Goal: Check status

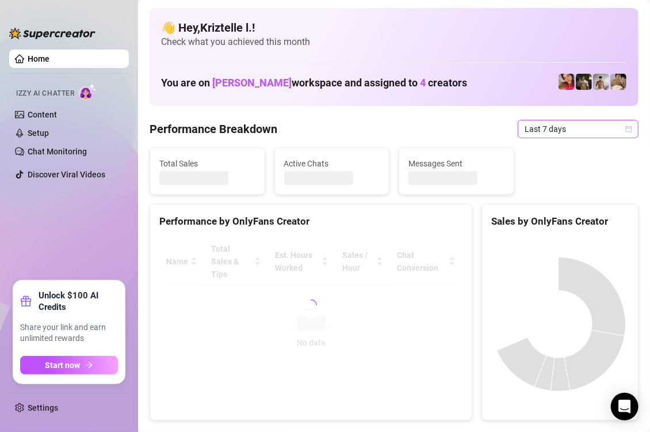
click at [557, 135] on span "Last 7 days" at bounding box center [578, 128] width 107 height 17
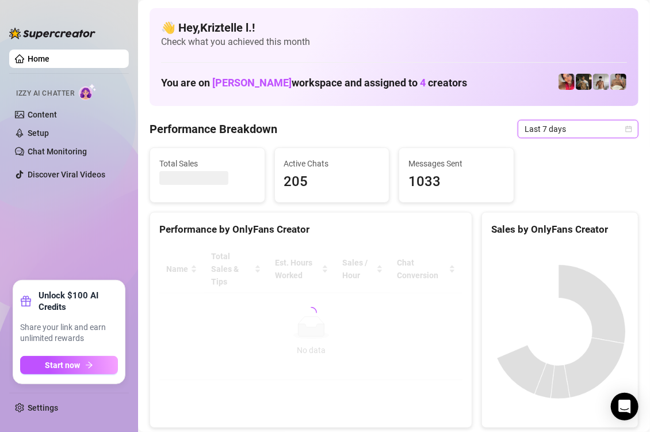
click at [557, 135] on span "Last 7 days" at bounding box center [578, 128] width 107 height 17
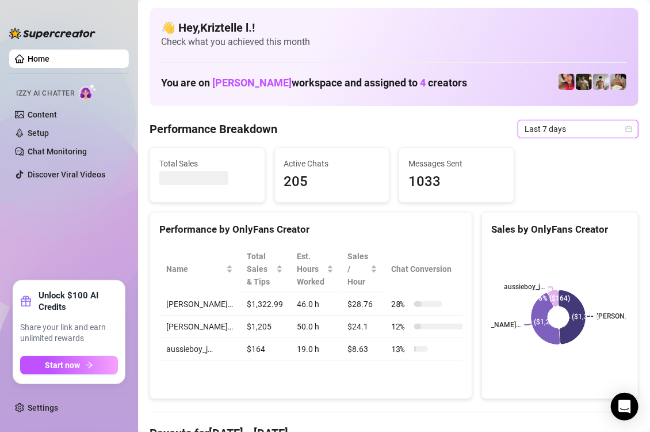
click at [546, 127] on span "Last 7 days" at bounding box center [578, 128] width 107 height 17
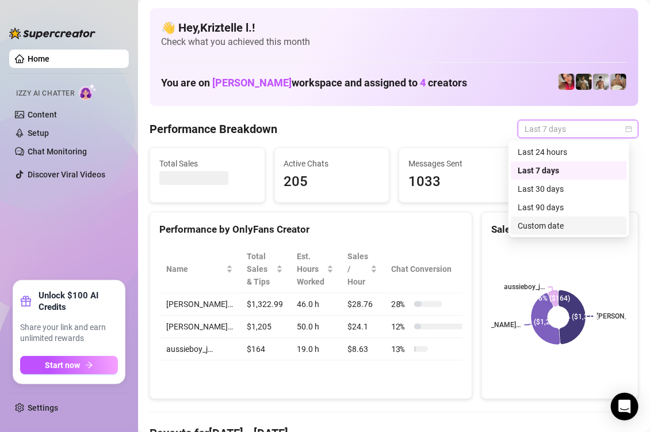
click at [555, 223] on div "Custom date" at bounding box center [569, 225] width 102 height 13
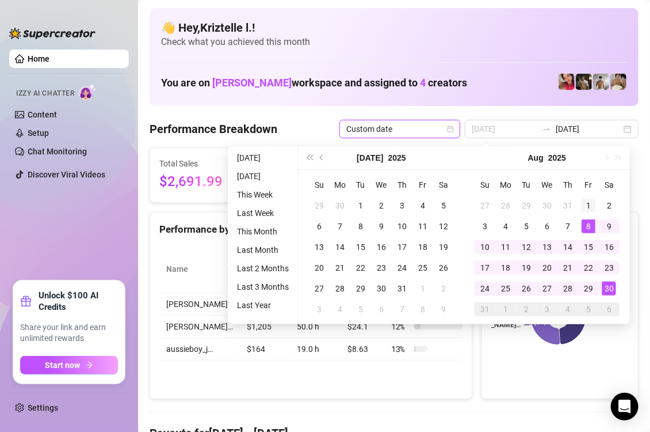
type input "[DATE]"
click at [589, 207] on div "1" at bounding box center [589, 206] width 14 height 14
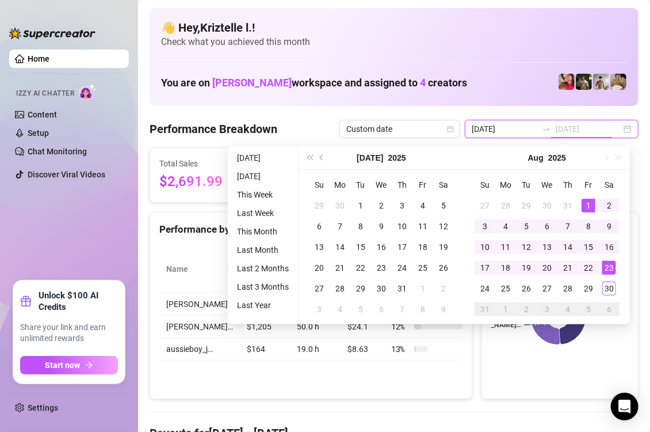
type input "2025-08-23"
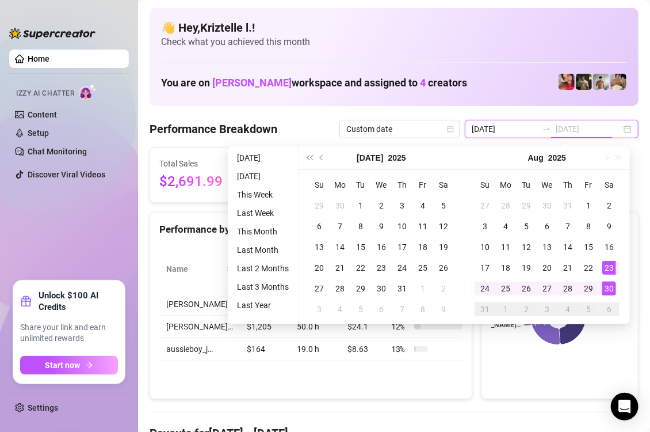
type input "2025-08-23"
type input "[DATE]"
click at [610, 284] on div "30" at bounding box center [610, 288] width 14 height 14
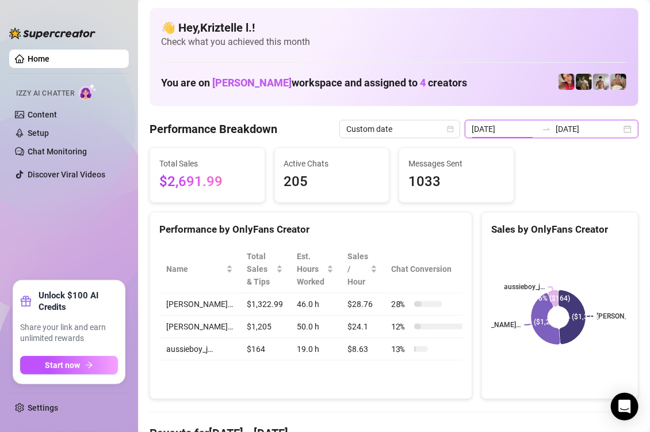
click at [510, 131] on input "2025-08-23" at bounding box center [505, 129] width 66 height 13
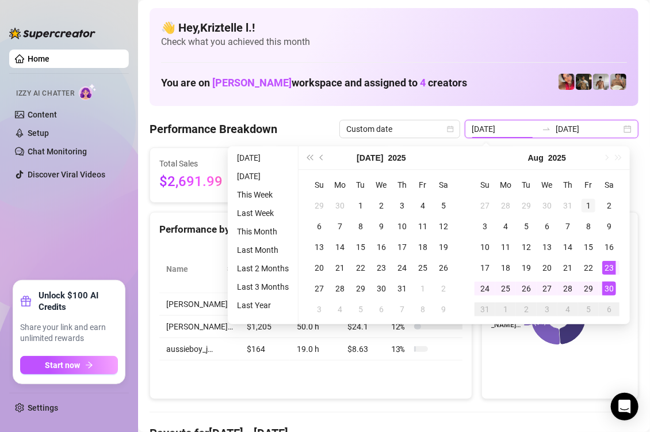
type input "[DATE]"
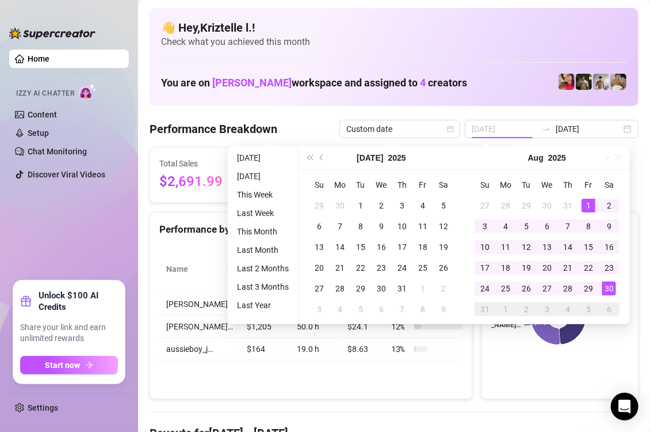
click at [589, 203] on div "1" at bounding box center [589, 206] width 14 height 14
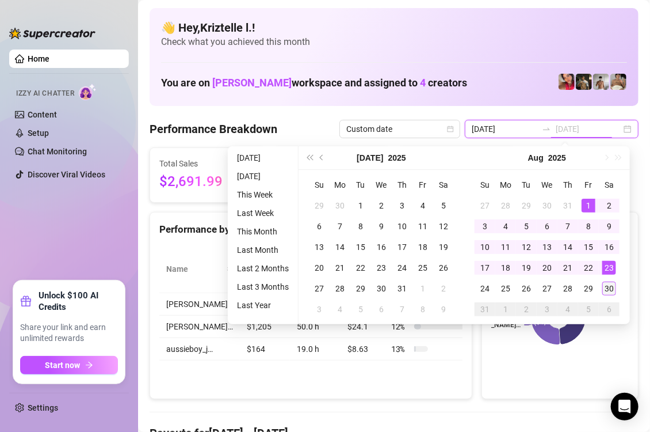
type input "[DATE]"
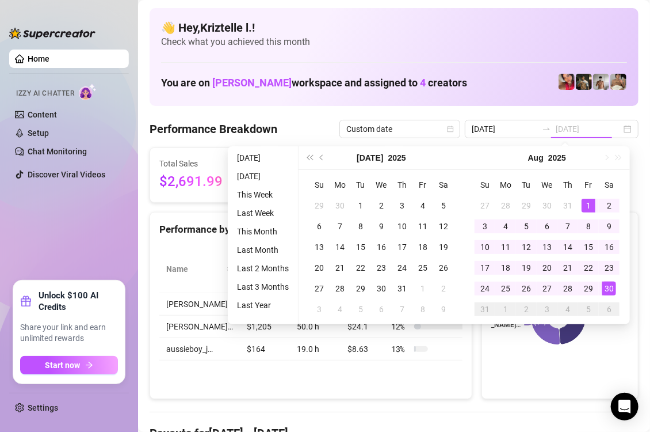
click at [611, 287] on div "30" at bounding box center [610, 288] width 14 height 14
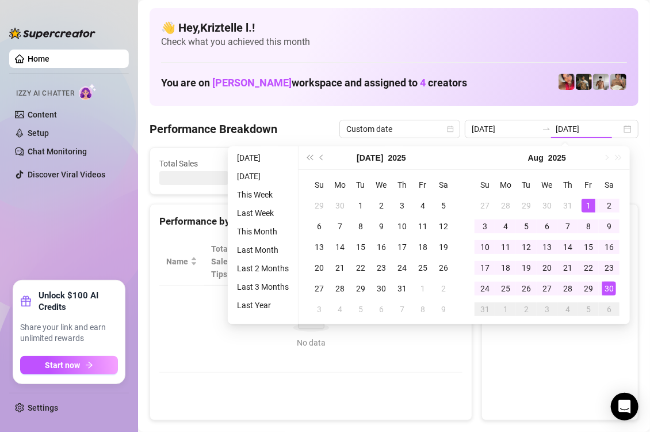
type input "[DATE]"
